Goal: Task Accomplishment & Management: Manage account settings

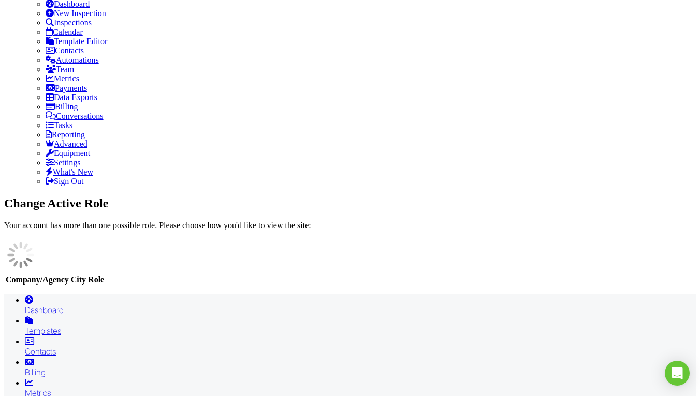
scroll to position [252, 0]
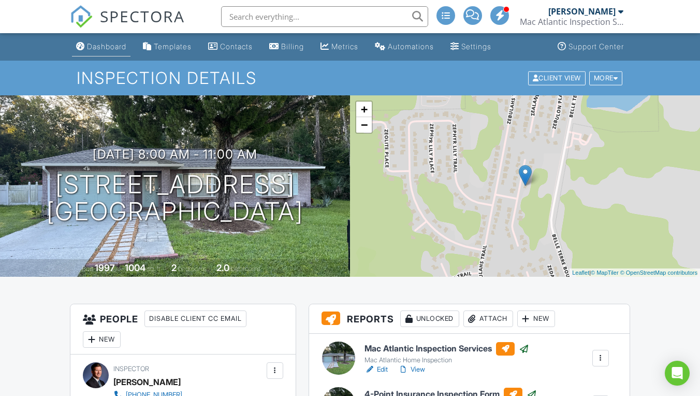
click at [96, 47] on div "Dashboard" at bounding box center [106, 46] width 39 height 9
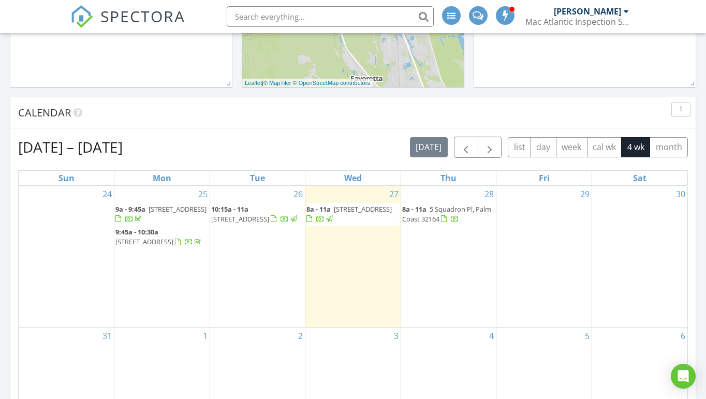
scroll to position [360, 0]
click at [549, 250] on div "29" at bounding box center [544, 254] width 95 height 141
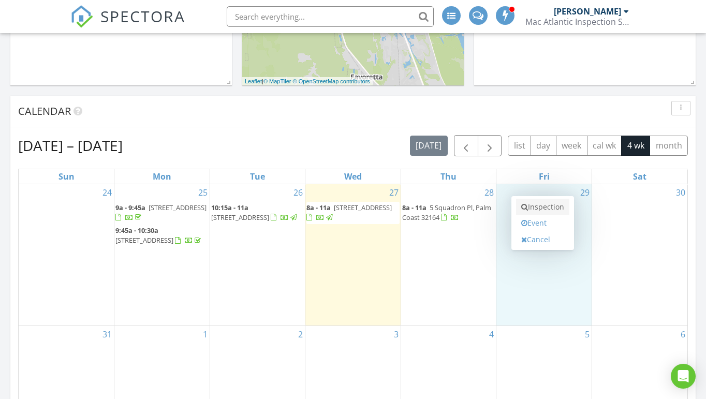
click at [548, 209] on link "Inspection" at bounding box center [542, 207] width 53 height 17
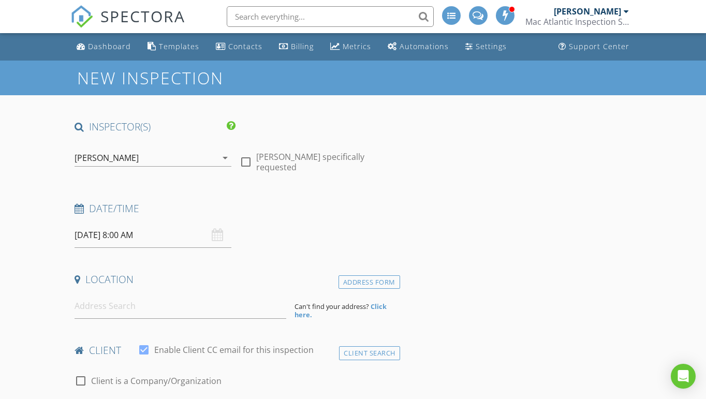
click at [138, 234] on input "08/29/2025 8:00 AM" at bounding box center [153, 235] width 156 height 25
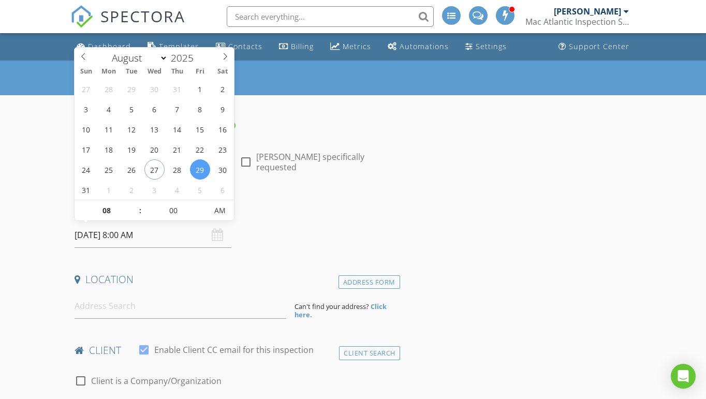
click at [282, 202] on h4 "Date/Time" at bounding box center [236, 208] width 322 height 13
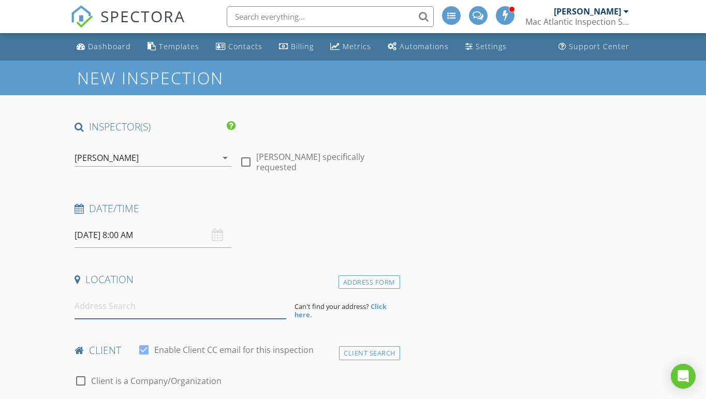
click at [119, 312] on input at bounding box center [180, 306] width 211 height 25
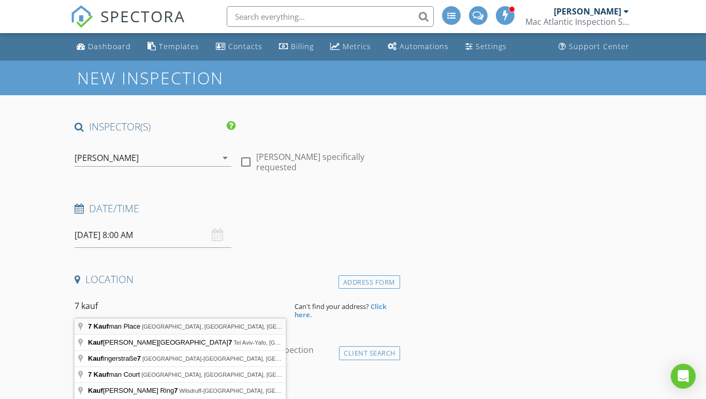
type input "7 Kaufman Place, Palm Coast, FL, USA"
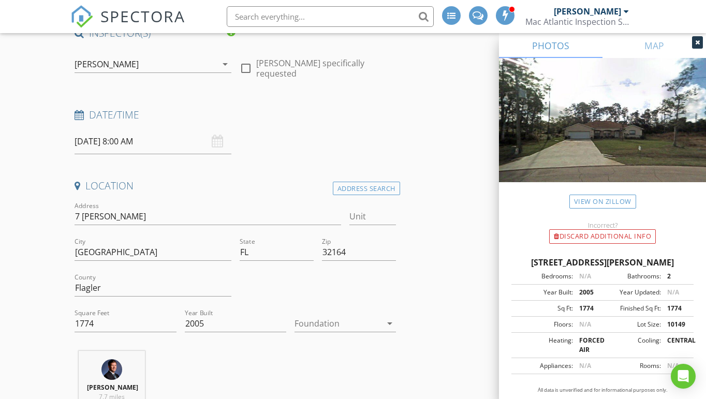
scroll to position [108, 0]
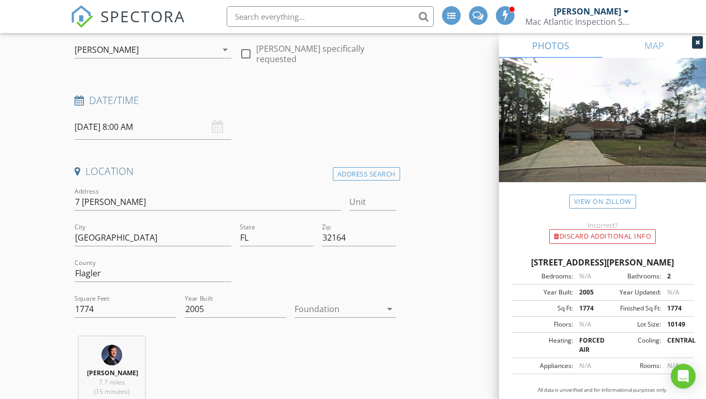
click at [321, 308] on div at bounding box center [338, 309] width 87 height 17
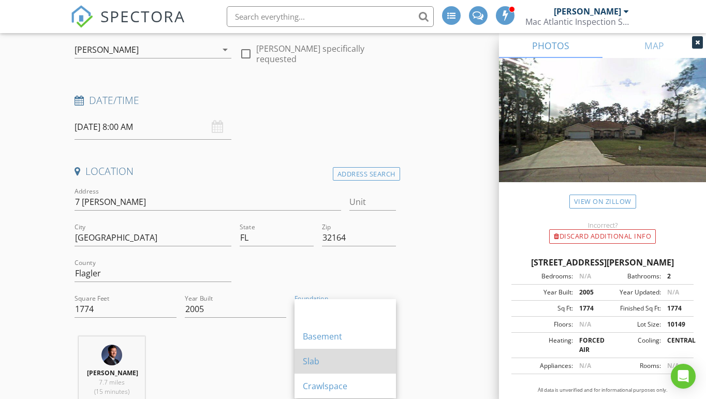
click at [328, 357] on div "Slab" at bounding box center [345, 361] width 85 height 12
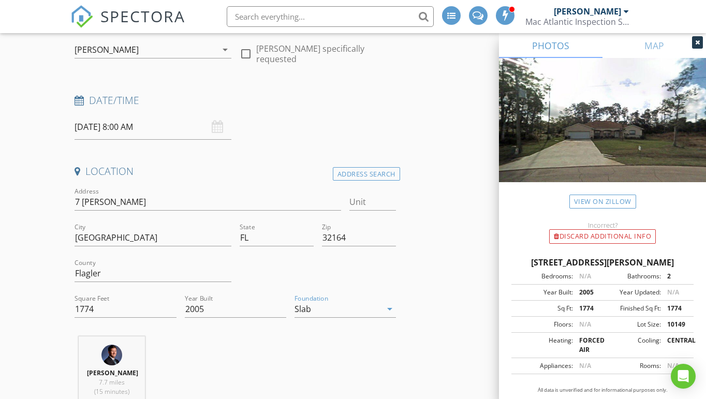
click at [373, 325] on div at bounding box center [346, 325] width 102 height 6
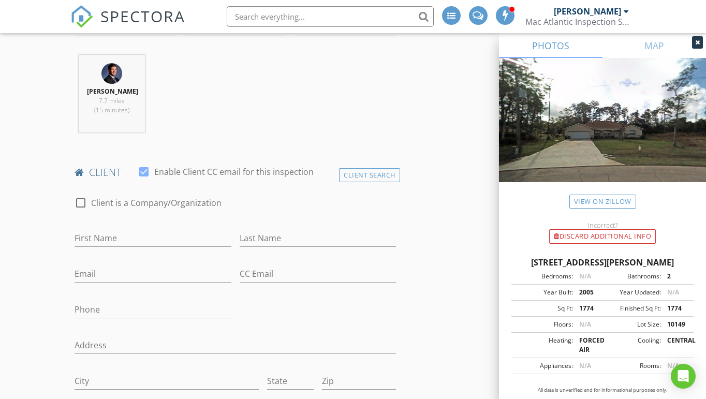
scroll to position [396, 0]
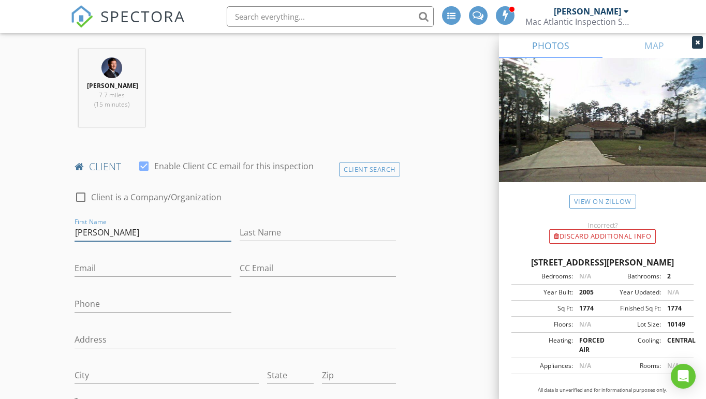
type input "Vilma"
type input "Rodriguez"
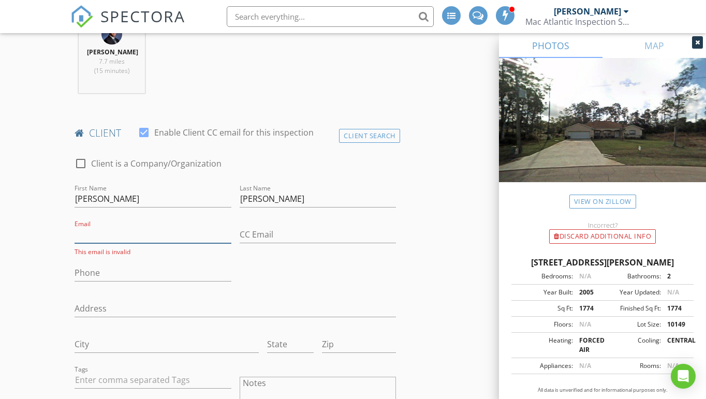
scroll to position [454, 0]
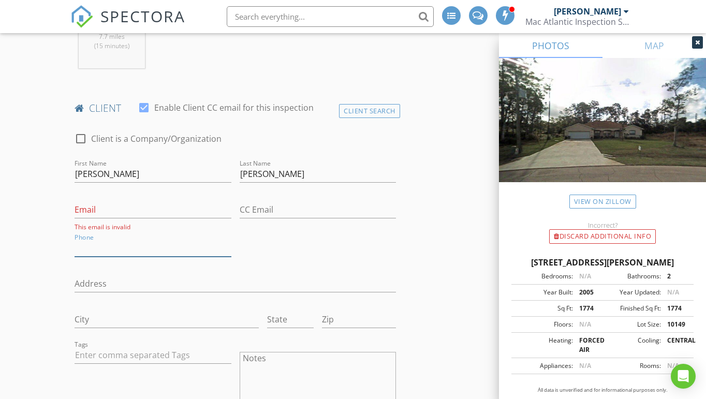
paste input "[PHONE_NUMBER]"
type input "[PHONE_NUMBER]"
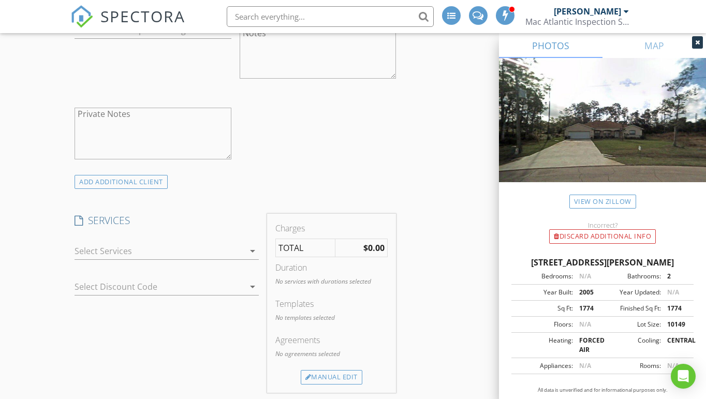
scroll to position [777, 0]
click at [249, 254] on icon "arrow_drop_down" at bounding box center [253, 254] width 12 height 12
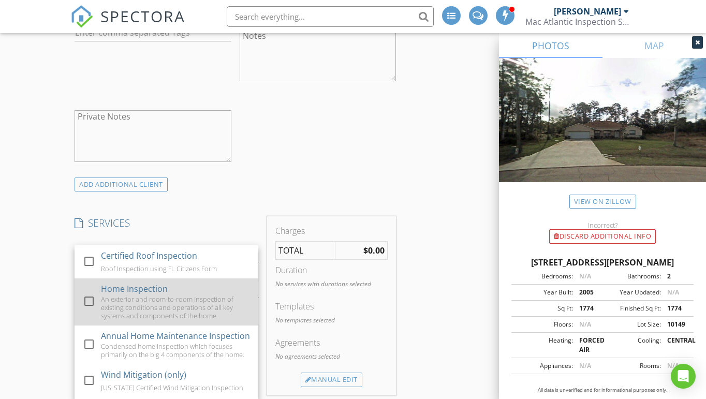
click at [89, 297] on div at bounding box center [89, 302] width 18 height 18
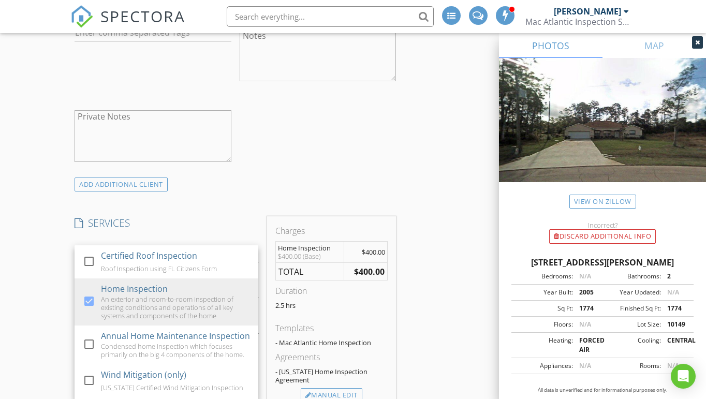
click at [28, 254] on div "New Inspection INSPECTOR(S) check_box Jeff McFarland PRIMARY Jeff McFarland arr…" at bounding box center [353, 314] width 706 height 2060
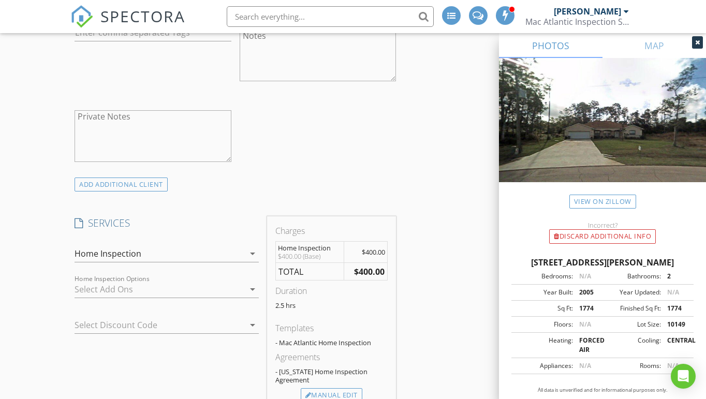
click at [253, 290] on icon "arrow_drop_down" at bounding box center [253, 289] width 12 height 12
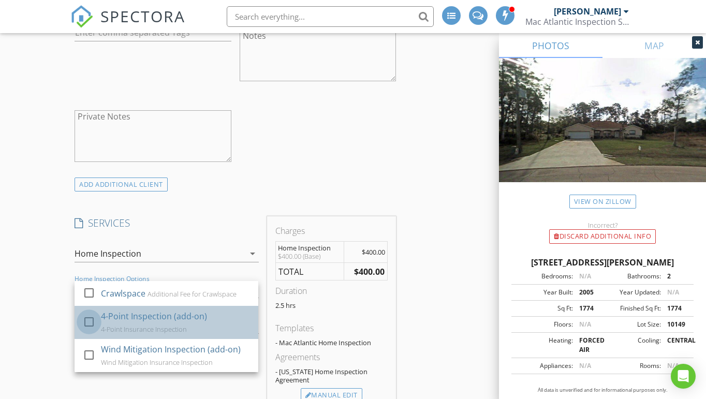
click at [90, 319] on div at bounding box center [89, 322] width 18 height 18
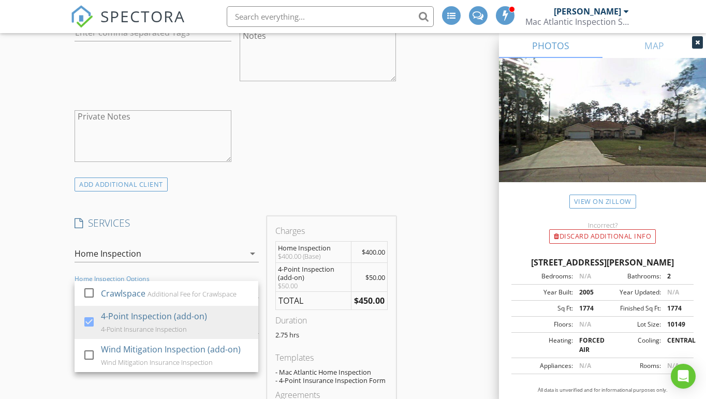
click at [27, 248] on div "New Inspection INSPECTOR(S) check_box Jeff McFarland PRIMARY Jeff McFarland arr…" at bounding box center [353, 341] width 706 height 2114
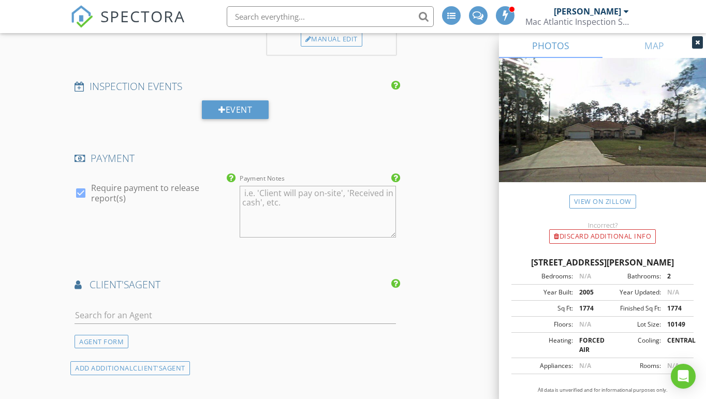
scroll to position [1202, 0]
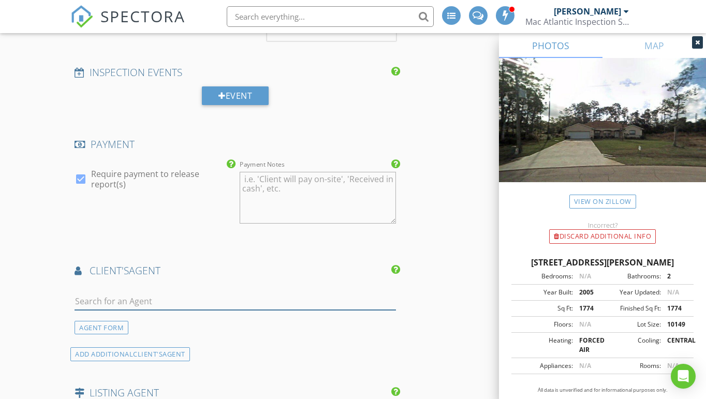
click at [263, 304] on input "text" at bounding box center [236, 301] width 322 height 17
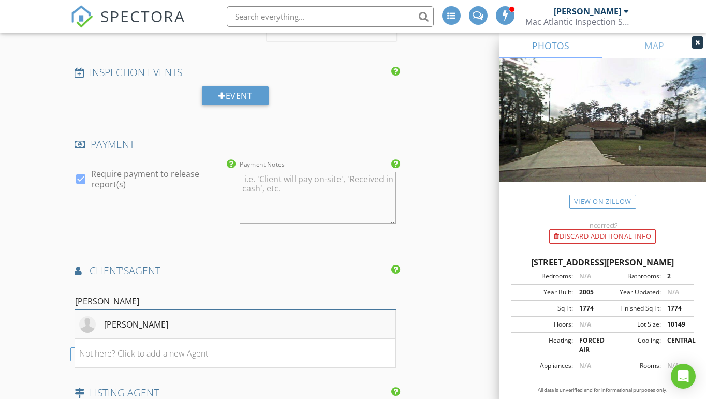
type input "rosa"
click at [214, 310] on li "Rosa Benitez" at bounding box center [235, 324] width 321 height 29
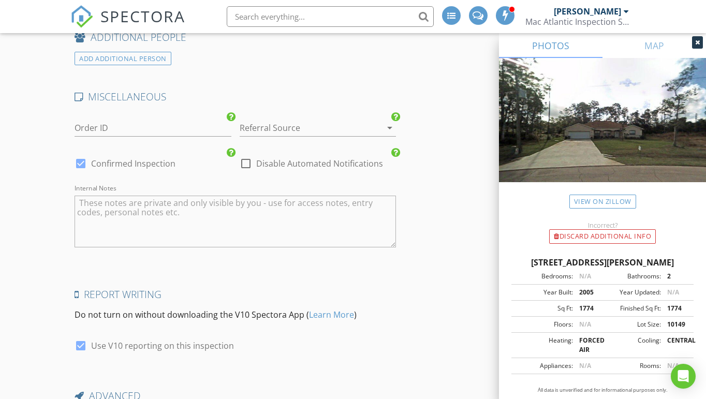
scroll to position [1935, 0]
click at [81, 155] on div at bounding box center [81, 162] width 18 height 18
checkbox input "false"
checkbox input "true"
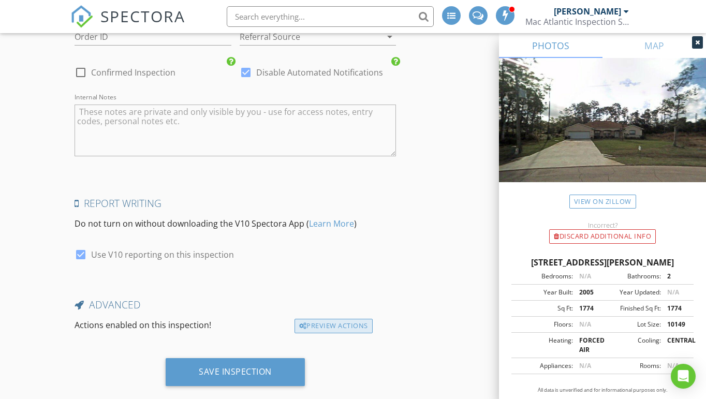
scroll to position [2024, 0]
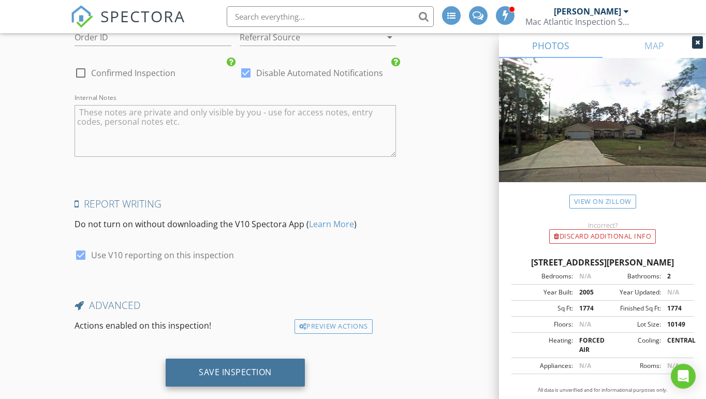
click at [293, 372] on div "Save Inspection" at bounding box center [235, 373] width 139 height 28
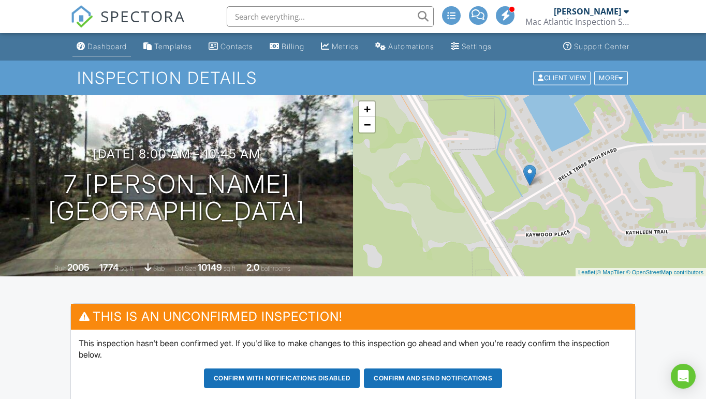
click at [106, 54] on link "Dashboard" at bounding box center [102, 46] width 59 height 19
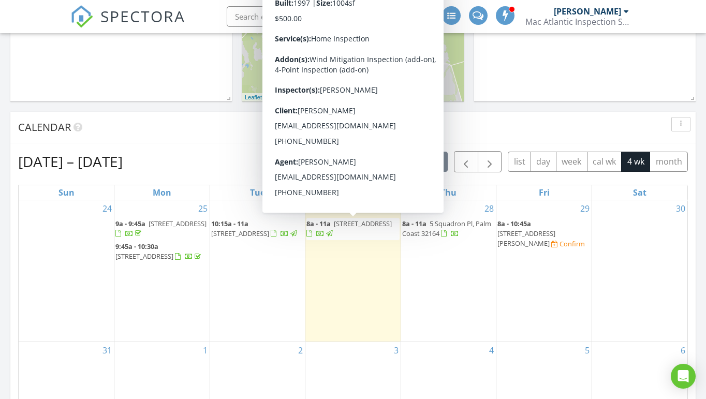
scroll to position [343, 0]
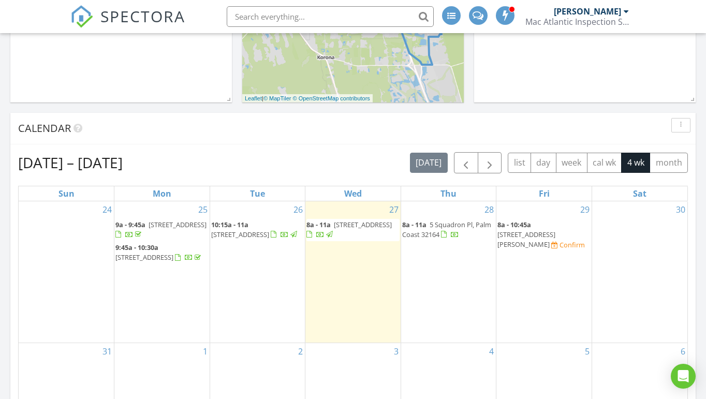
click at [433, 226] on span "5 Squadron Pl, Palm Coast 32164" at bounding box center [446, 229] width 89 height 19
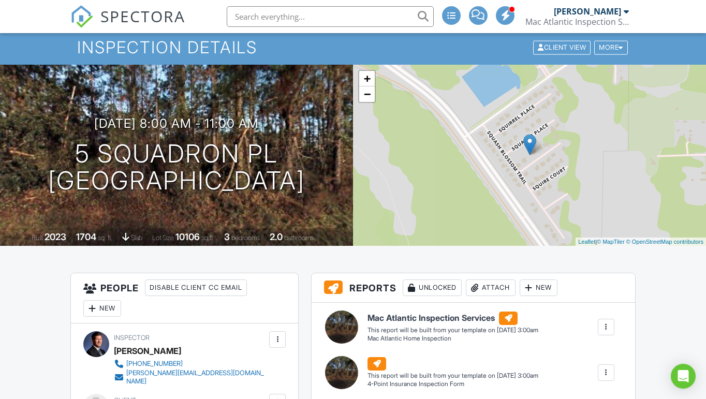
scroll to position [28, 0]
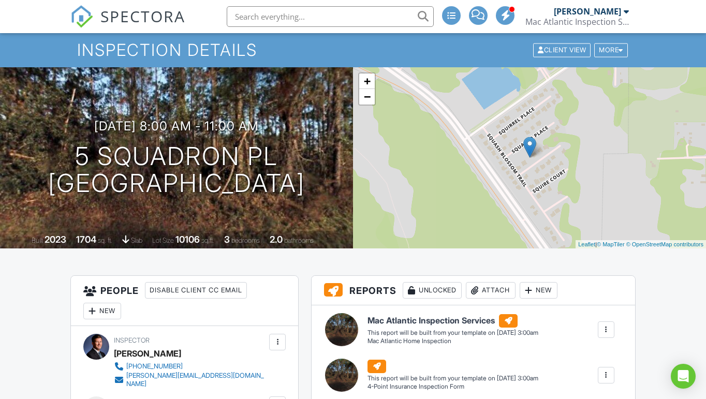
click at [605, 333] on div at bounding box center [606, 330] width 10 height 10
click at [583, 359] on div "Build Now" at bounding box center [585, 359] width 50 height 12
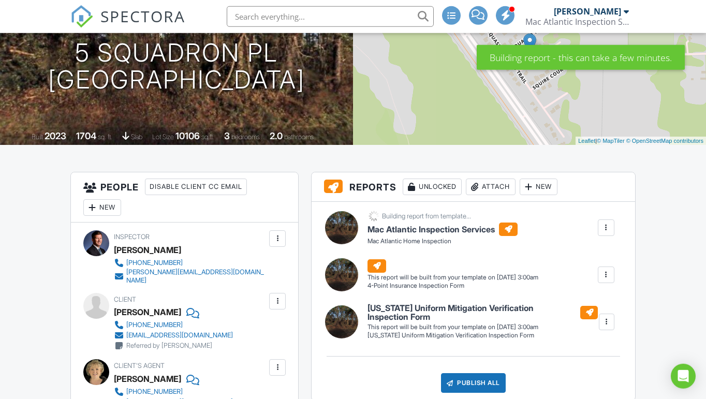
scroll to position [132, 0]
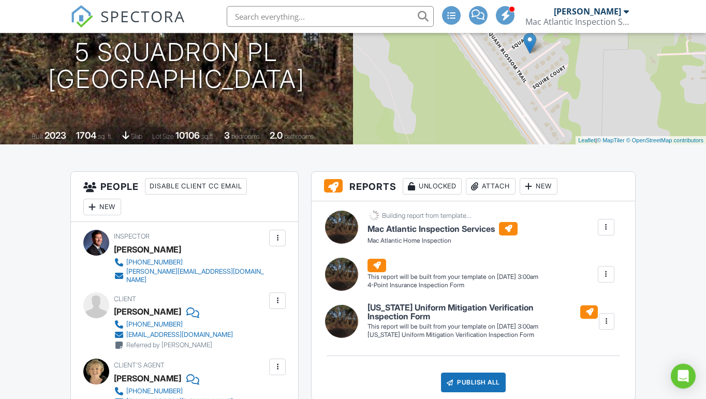
click at [602, 276] on div at bounding box center [606, 274] width 10 height 10
click at [579, 300] on div "Build Now" at bounding box center [585, 304] width 50 height 12
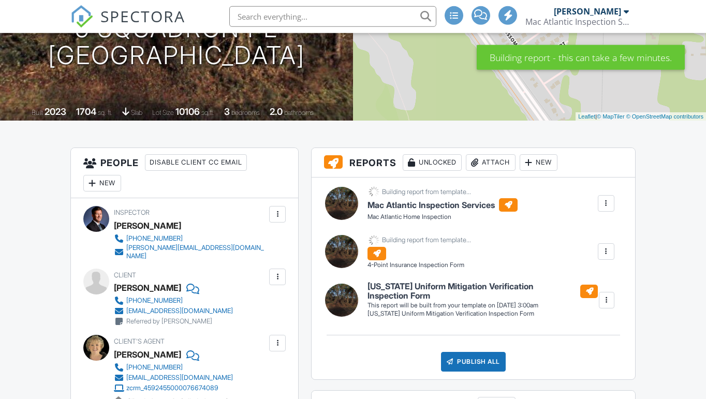
scroll to position [157, 0]
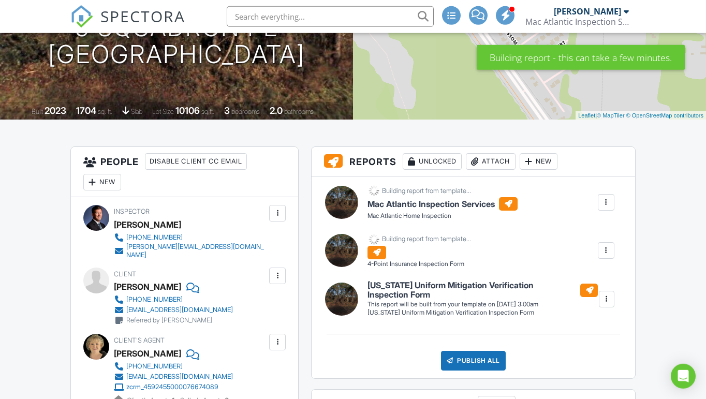
click at [607, 301] on div at bounding box center [607, 299] width 10 height 10
click at [576, 326] on div "Build Now" at bounding box center [585, 326] width 50 height 12
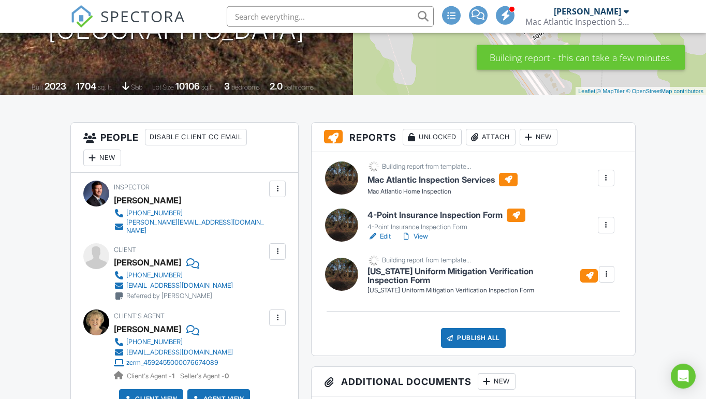
scroll to position [181, 0]
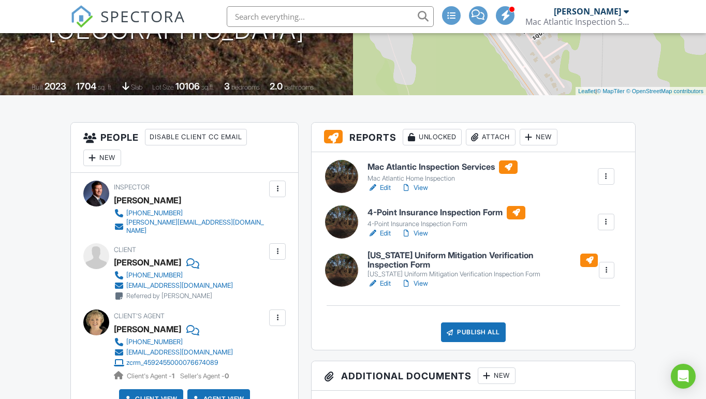
click at [402, 165] on h6 "Mac Atlantic Inspection Services" at bounding box center [443, 167] width 150 height 13
